Goal: Task Accomplishment & Management: Complete application form

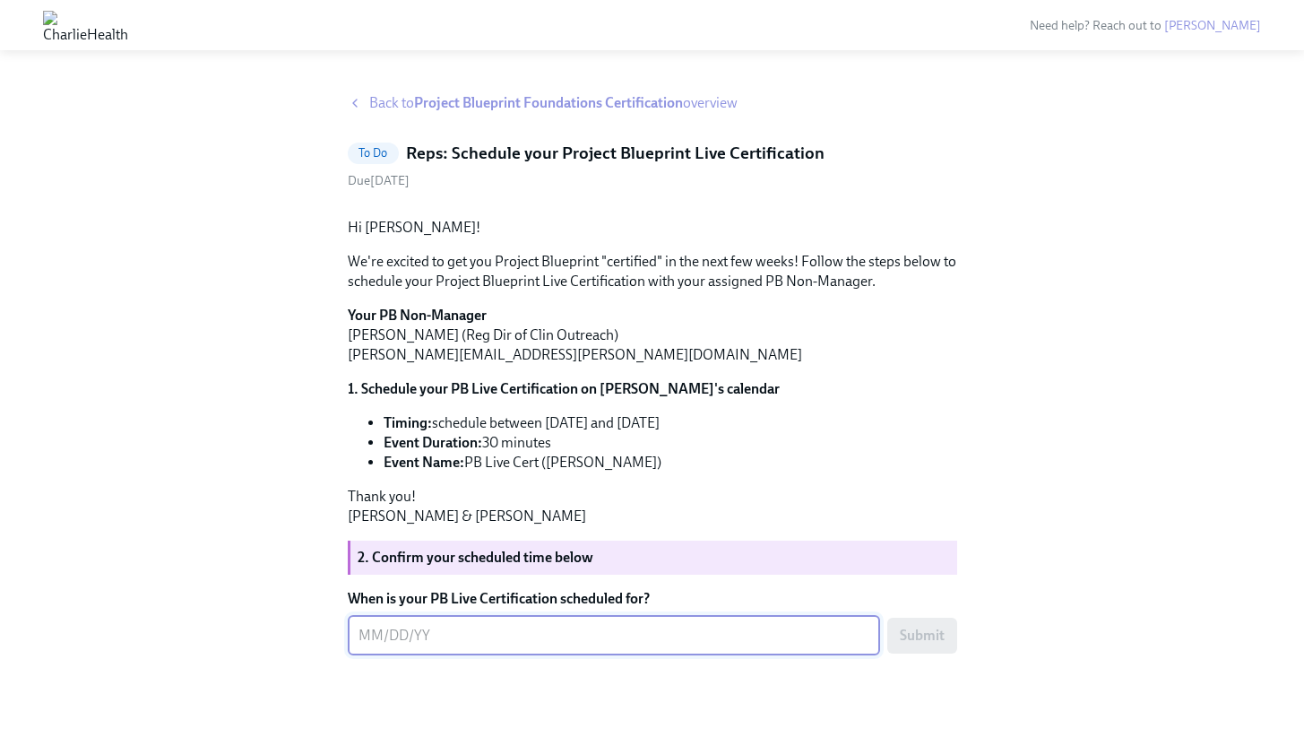
scroll to position [143, 0]
click at [567, 637] on textarea "When is your PB Live Certification scheduled for?" at bounding box center [614, 636] width 511 height 22
type textarea "09302025"
click at [950, 645] on button "Submit" at bounding box center [922, 636] width 70 height 36
